Goal: Task Accomplishment & Management: Use online tool/utility

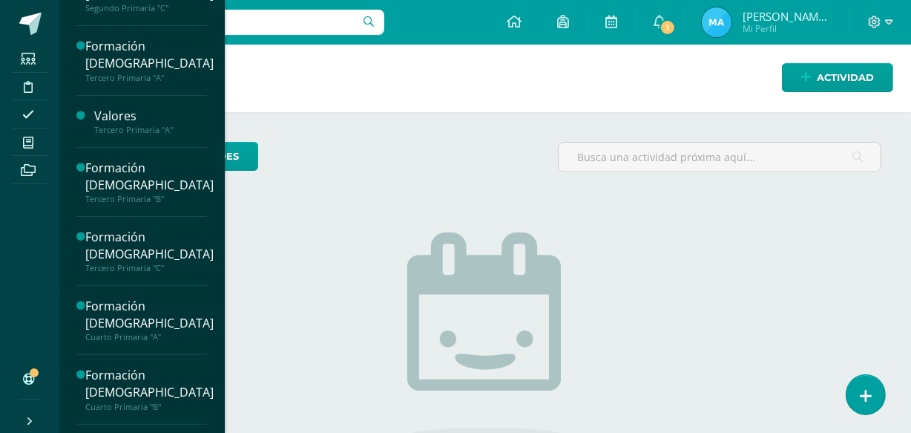
scroll to position [436, 0]
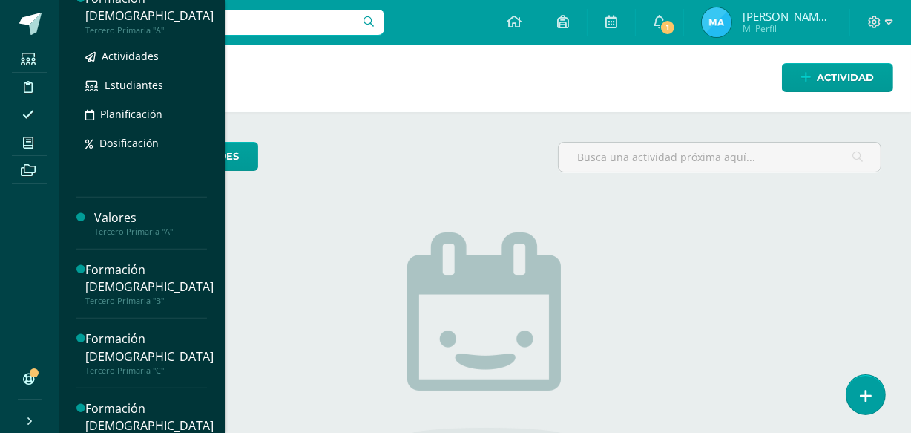
click at [114, 7] on div "Formación [DEMOGRAPHIC_DATA]" at bounding box center [149, 7] width 128 height 34
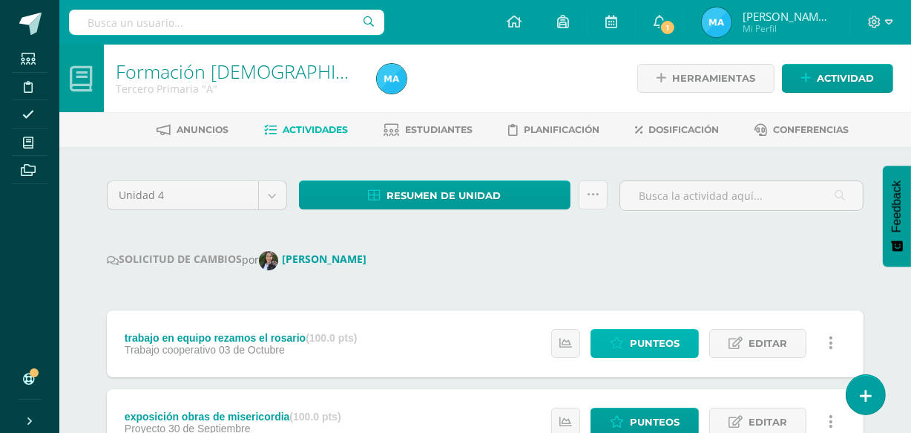
click at [646, 339] on span "Punteos" at bounding box center [655, 342] width 50 height 27
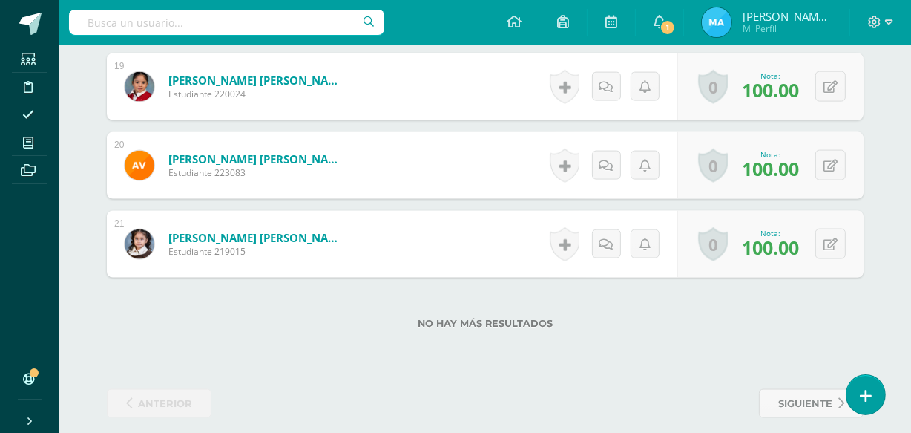
scroll to position [1907, 0]
